Goal: Transaction & Acquisition: Purchase product/service

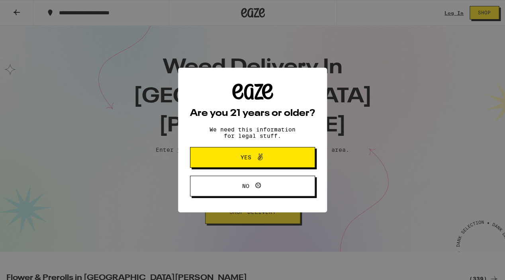
click at [267, 164] on button "Yes" at bounding box center [252, 157] width 125 height 21
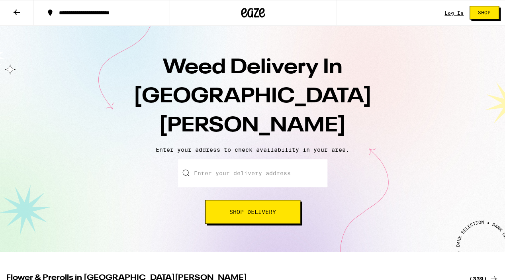
click at [222, 159] on input "Enter your delivery address" at bounding box center [252, 173] width 149 height 28
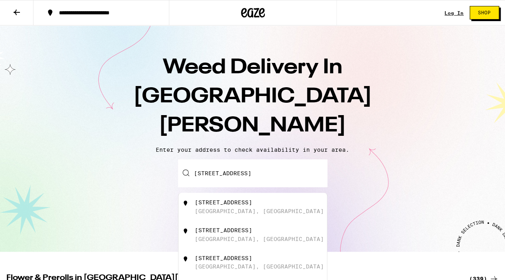
scroll to position [0, 34]
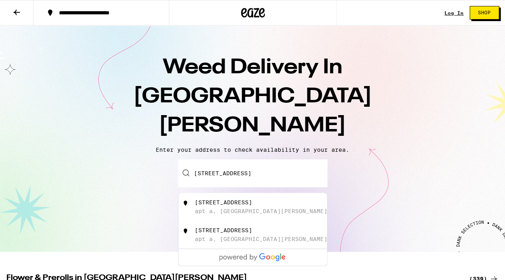
click at [257, 199] on div "[STREET_ADDRESS][PERSON_NAME]" at bounding box center [266, 206] width 142 height 15
type input "[STREET_ADDRESS]"
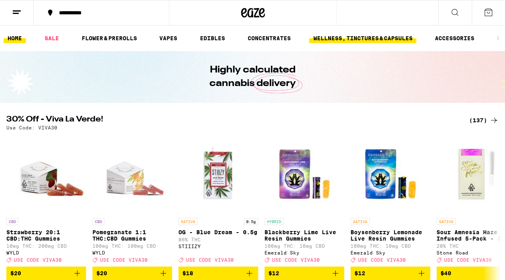
click at [358, 38] on link "WELLNESS, TINCTURES & CAPSULES" at bounding box center [362, 38] width 107 height 10
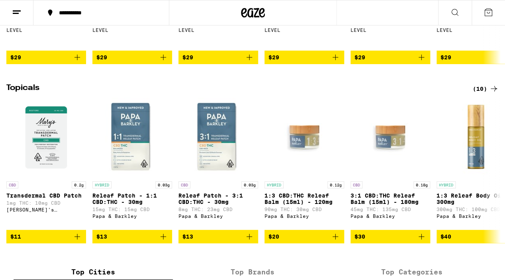
scroll to position [571, 0]
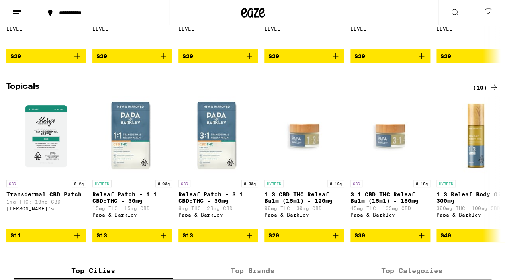
click at [495, 92] on icon at bounding box center [494, 88] width 10 height 10
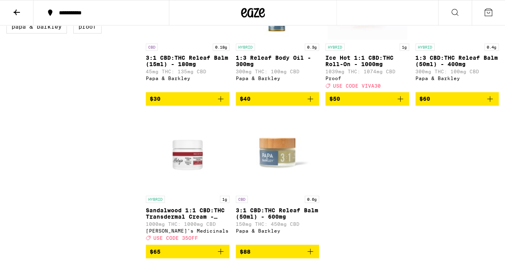
scroll to position [323, 0]
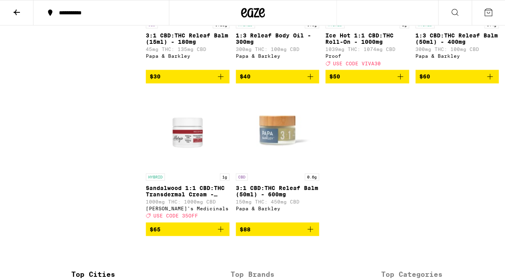
click at [198, 151] on img "Open page for Sandalwood 1:1 CBD:THC Transdermal Cream - 1000mg from Mary's Med…" at bounding box center [188, 130] width 80 height 80
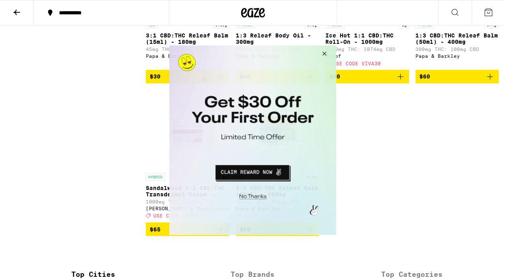
click at [323, 51] on button "Close Modal" at bounding box center [323, 54] width 22 height 19
